Goal: Information Seeking & Learning: Learn about a topic

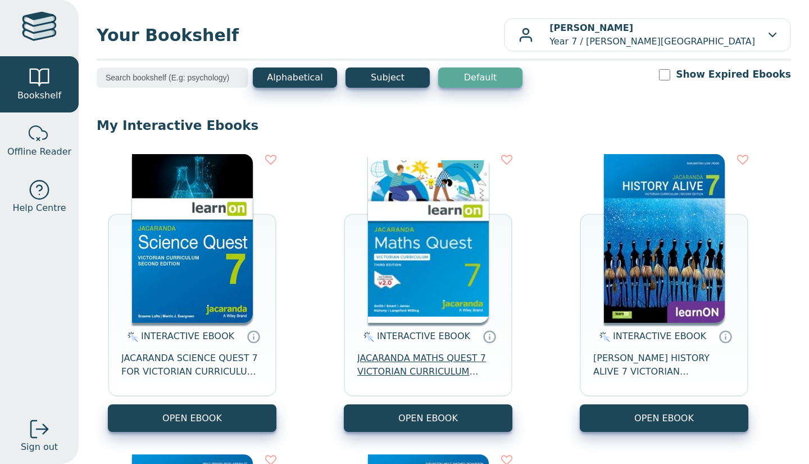
click at [445, 357] on span "JACARANDA MATHS QUEST 7 VICTORIAN CURRICULUM LEARNON EBOOK 3E" at bounding box center [428, 364] width 142 height 27
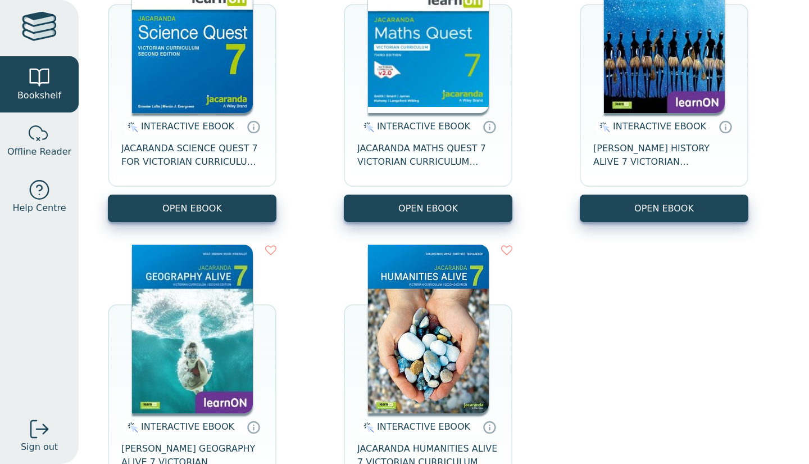
scroll to position [205, 0]
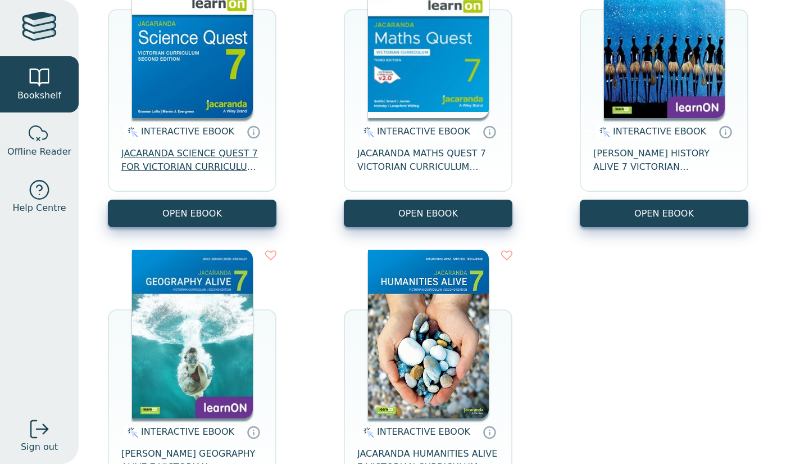
click at [198, 170] on span "JACARANDA SCIENCE QUEST 7 FOR VICTORIAN CURRICULUM LEARNON 2E EBOOK" at bounding box center [192, 160] width 142 height 27
